Goal: Task Accomplishment & Management: Manage account settings

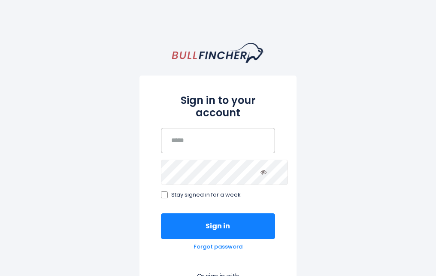
click at [210, 128] on input "email" at bounding box center [218, 140] width 114 height 25
click at [196, 128] on input "email" at bounding box center [218, 140] width 114 height 25
click at [177, 137] on input "email" at bounding box center [218, 140] width 114 height 25
drag, startPoint x: 176, startPoint y: 137, endPoint x: 187, endPoint y: 133, distance: 11.8
click at [187, 133] on input "email" at bounding box center [218, 140] width 114 height 25
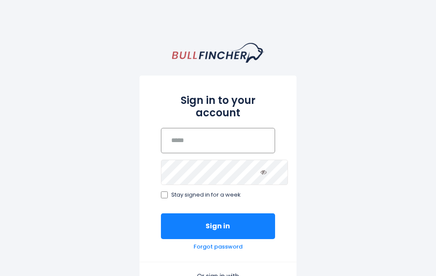
click at [166, 129] on input "email" at bounding box center [218, 140] width 114 height 25
click at [167, 129] on input "email" at bounding box center [218, 140] width 114 height 25
drag, startPoint x: 167, startPoint y: 129, endPoint x: 157, endPoint y: 165, distance: 38.1
click at [161, 153] on input "email" at bounding box center [218, 140] width 114 height 25
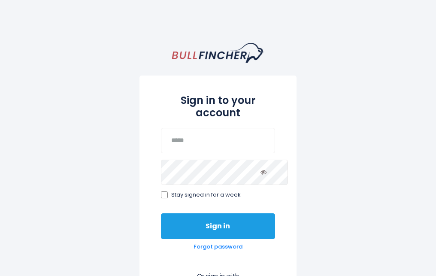
click at [203, 215] on button "Sign in" at bounding box center [218, 226] width 114 height 26
drag, startPoint x: 203, startPoint y: 215, endPoint x: 208, endPoint y: 202, distance: 13.5
click at [205, 213] on button "Sign in" at bounding box center [218, 226] width 114 height 26
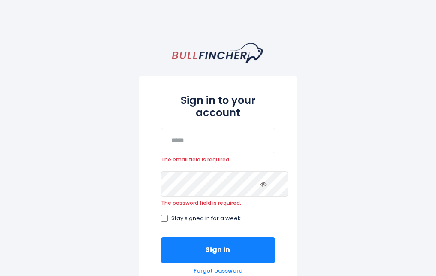
click at [153, 258] on div "Sign in to your account The email field is required. The password field is requ…" at bounding box center [217, 180] width 156 height 210
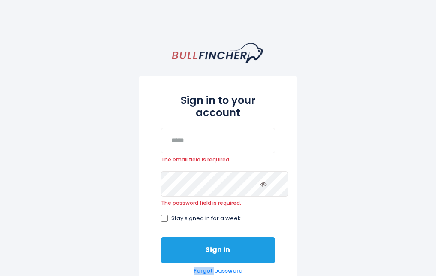
drag, startPoint x: 153, startPoint y: 259, endPoint x: 201, endPoint y: 241, distance: 50.3
click at [156, 258] on div "Sign in to your account The email field is required. The password field is requ…" at bounding box center [217, 180] width 156 height 210
click at [201, 241] on button "Sign in" at bounding box center [218, 250] width 114 height 26
click at [202, 240] on button "Sign in" at bounding box center [218, 250] width 114 height 26
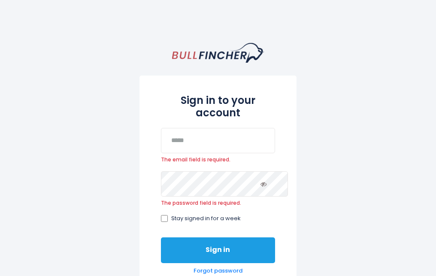
click at [260, 237] on button "Sign in" at bounding box center [218, 250] width 114 height 26
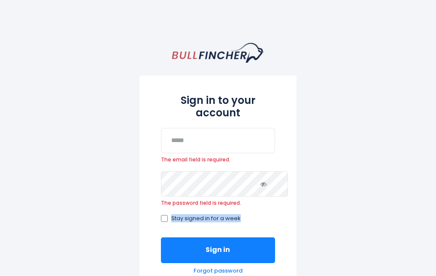
drag, startPoint x: 242, startPoint y: 195, endPoint x: 245, endPoint y: 209, distance: 15.0
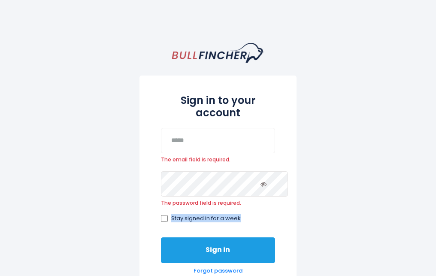
click at [248, 237] on button "Sign in" at bounding box center [218, 250] width 114 height 26
drag, startPoint x: 233, startPoint y: 230, endPoint x: 228, endPoint y: 230, distance: 5.1
click at [228, 237] on button "Sign in" at bounding box center [218, 250] width 114 height 26
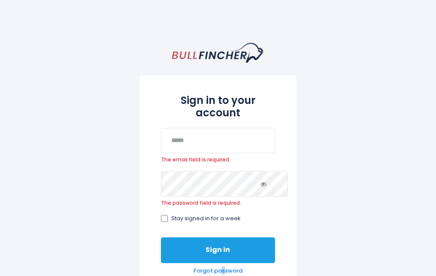
click at [228, 237] on button "Sign in" at bounding box center [218, 250] width 114 height 26
click at [184, 246] on button "Sign in" at bounding box center [218, 250] width 114 height 26
click at [234, 237] on button "Sign in" at bounding box center [218, 250] width 114 height 26
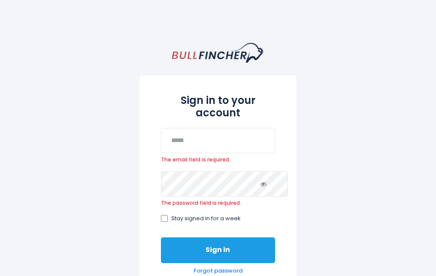
click at [234, 237] on button "Sign in" at bounding box center [218, 250] width 114 height 26
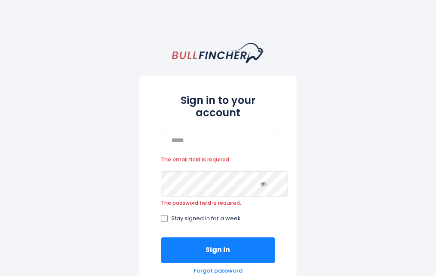
click at [203, 128] on input "email" at bounding box center [218, 140] width 114 height 25
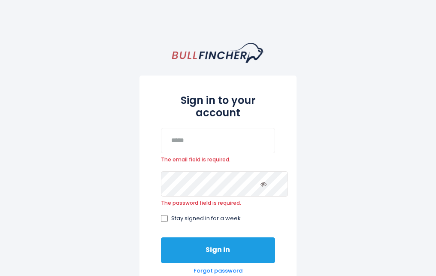
click at [248, 237] on button "Sign in" at bounding box center [218, 250] width 114 height 26
